Goal: Understand process/instructions: Learn how to perform a task or action

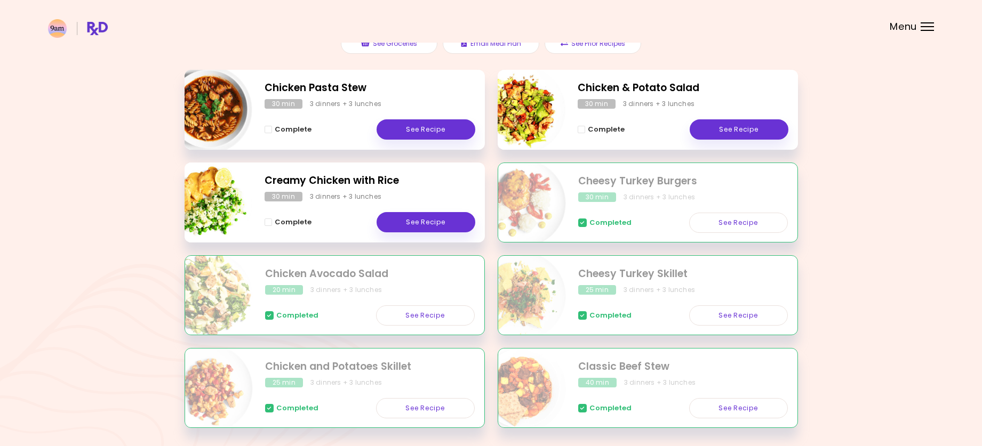
scroll to position [182, 0]
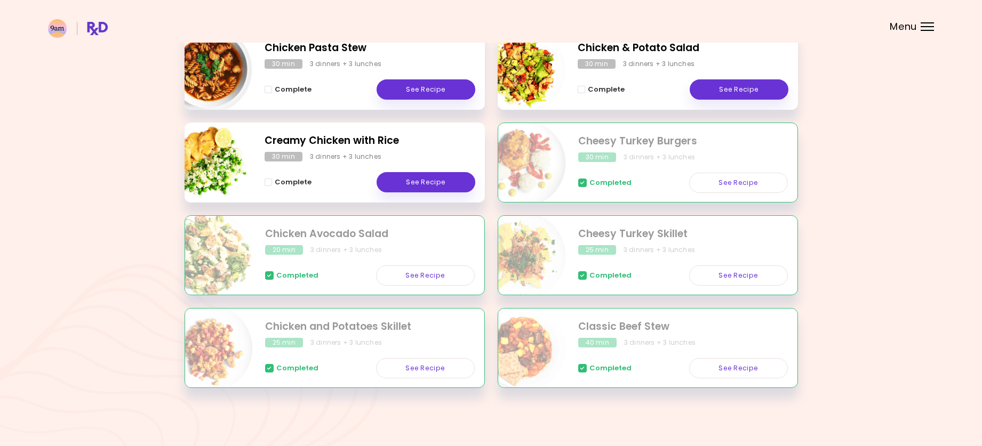
click at [206, 78] on img "Info - Chicken Pasta Stew" at bounding box center [208, 70] width 89 height 89
select select "*"
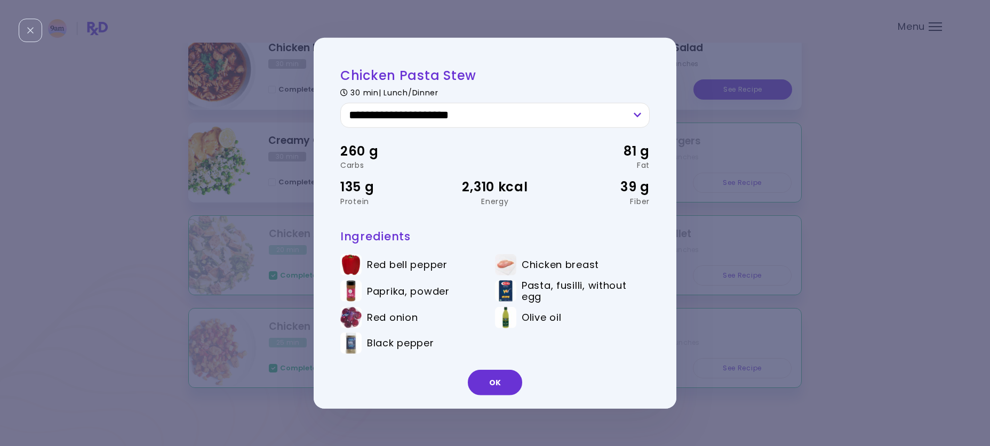
click at [893, 175] on div "**********" at bounding box center [495, 223] width 990 height 446
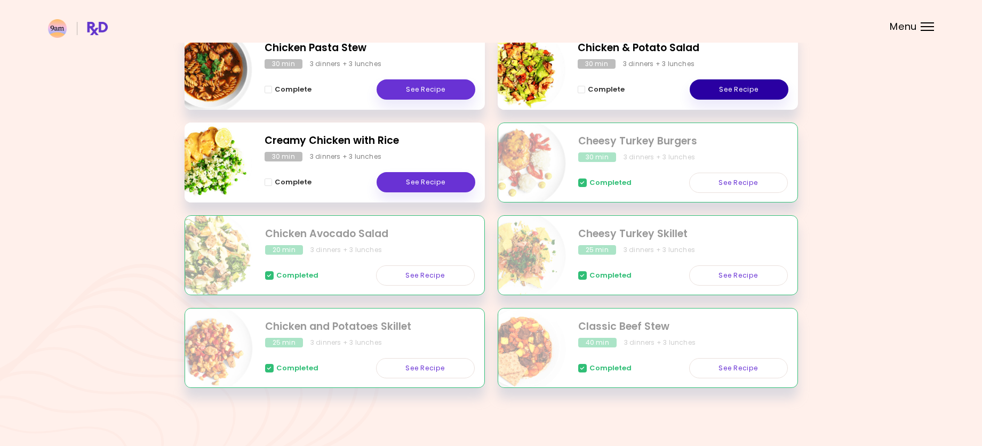
click at [733, 90] on link "See Recipe" at bounding box center [738, 89] width 99 height 20
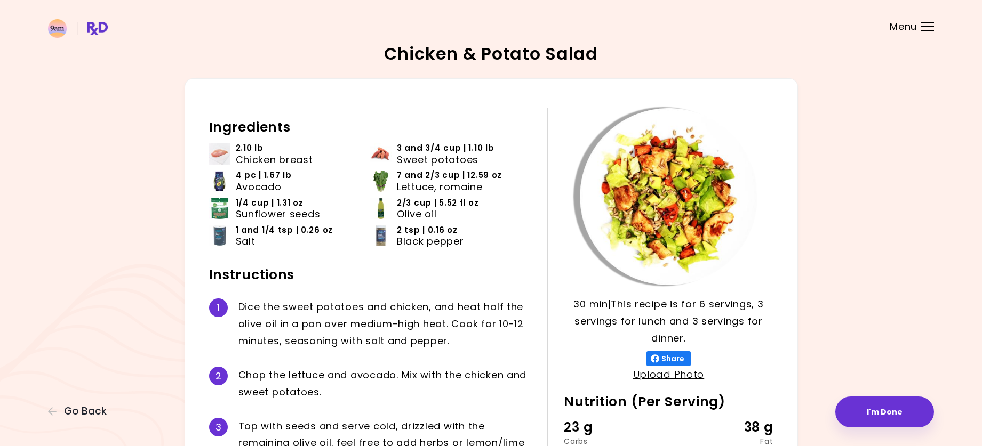
click at [907, 120] on div "Chicken & Potato Salad 30 min 30 min | This recipe is for 6 servings, 3 serving…" at bounding box center [491, 322] width 886 height 555
